Goal: Find specific page/section: Find specific page/section

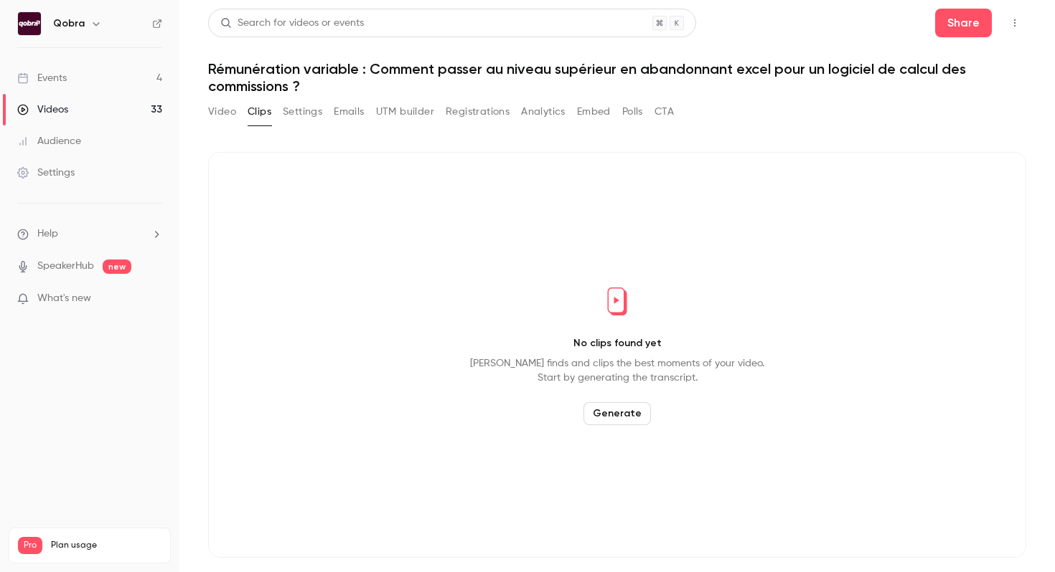
click at [164, 68] on link "Events 4" at bounding box center [89, 78] width 179 height 32
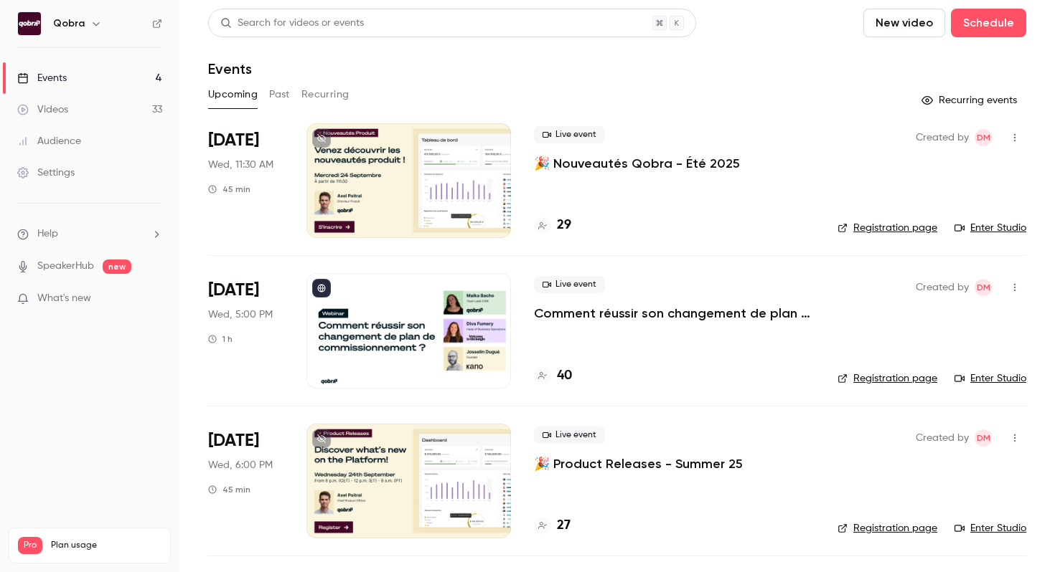
click at [565, 375] on h4 "40" at bounding box center [564, 376] width 15 height 19
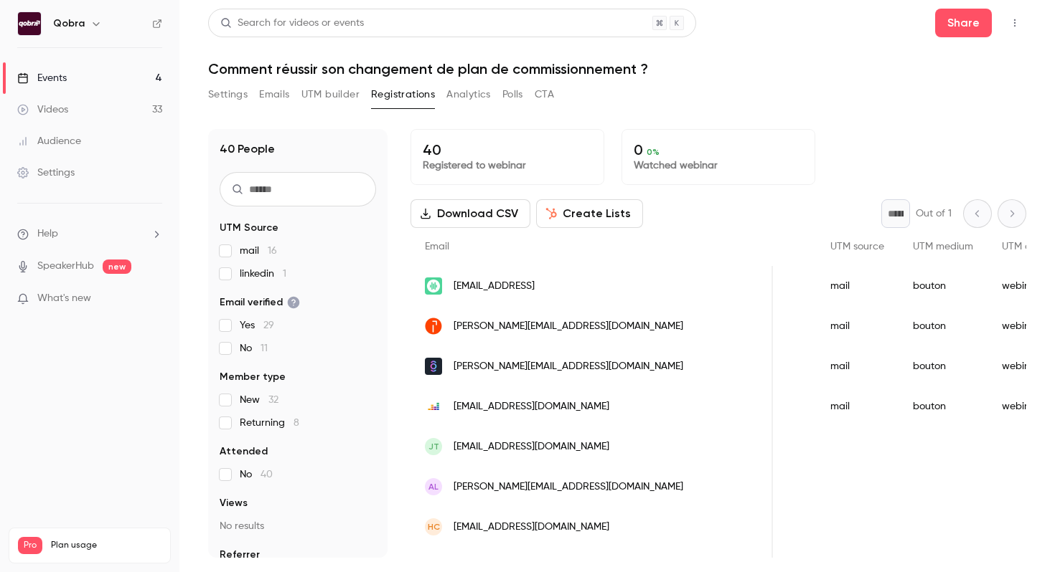
scroll to position [0, 765]
